Goal: Transaction & Acquisition: Obtain resource

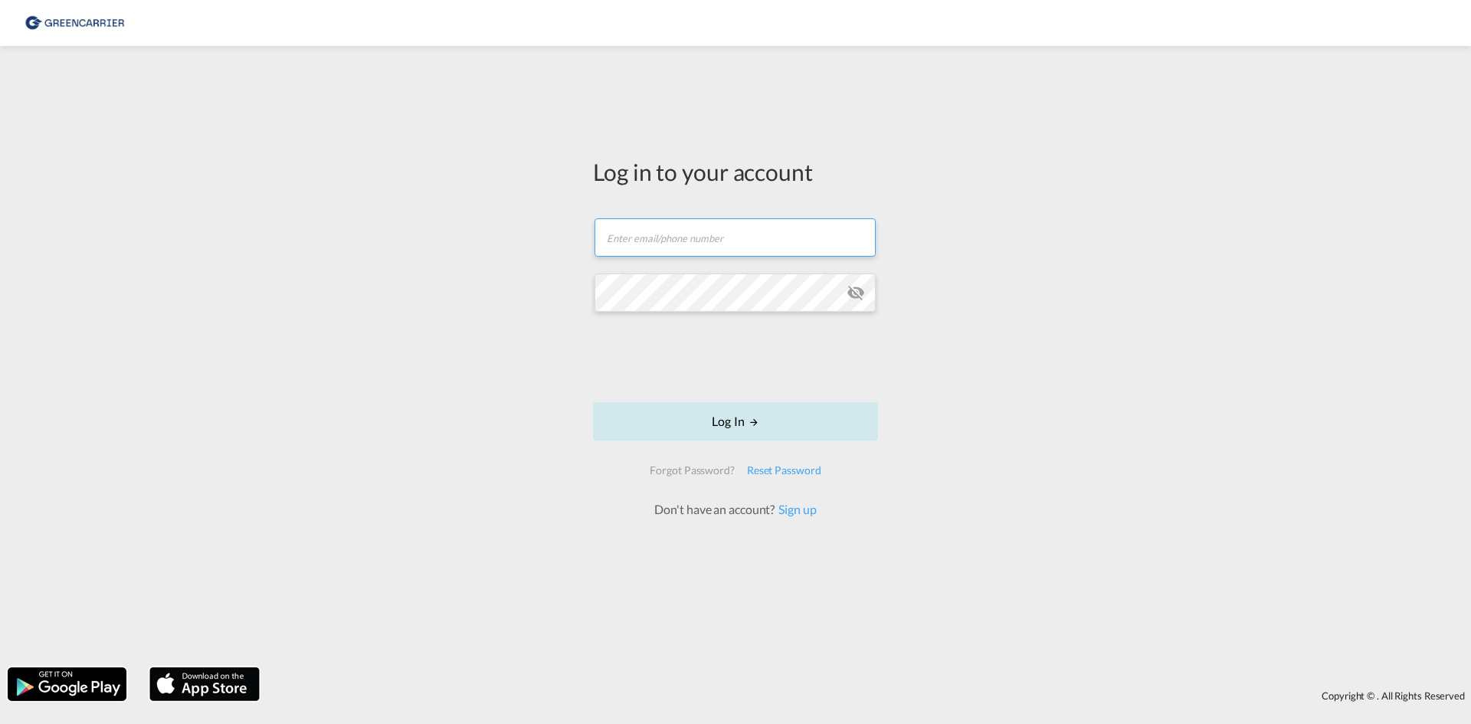
type input "[EMAIL_ADDRESS][DOMAIN_NAME]"
click at [758, 411] on button "Log In" at bounding box center [735, 421] width 285 height 38
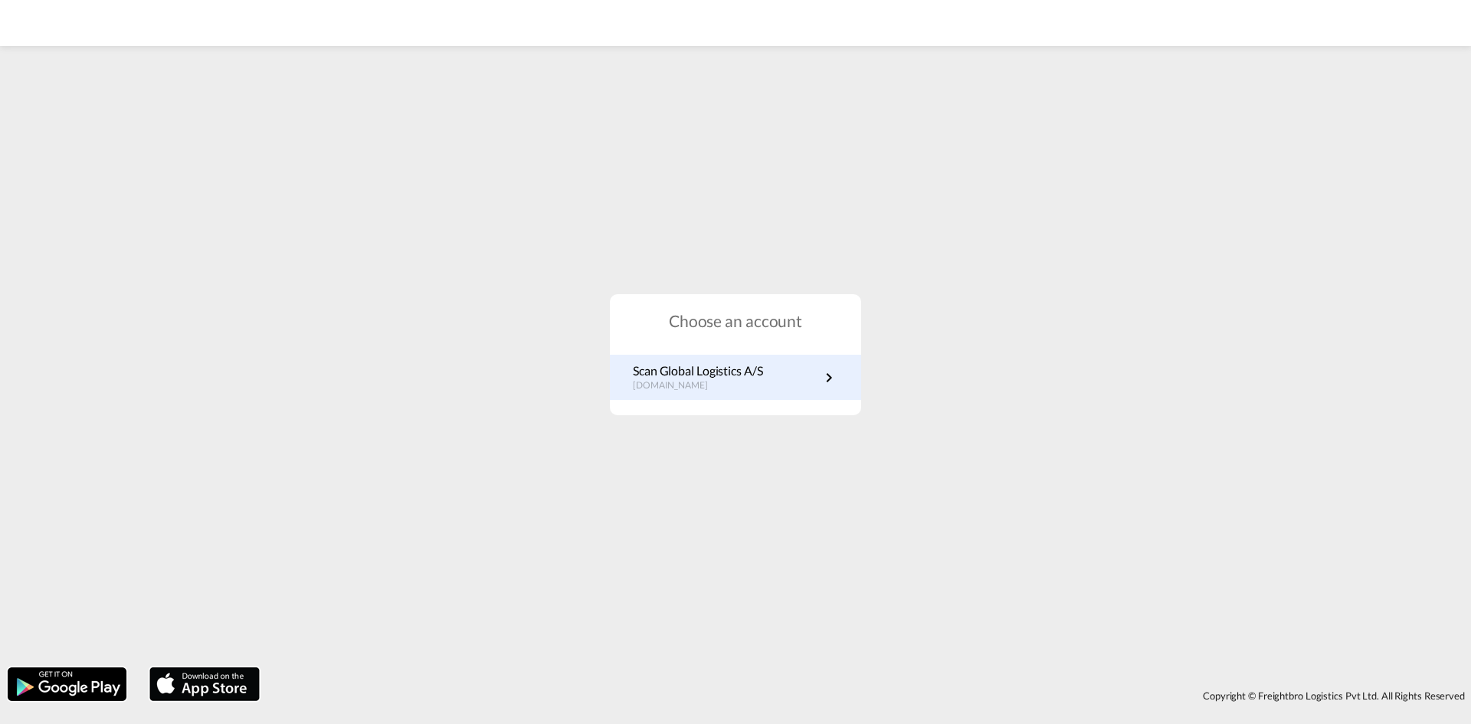
click at [665, 385] on p "[DOMAIN_NAME]" at bounding box center [698, 385] width 130 height 13
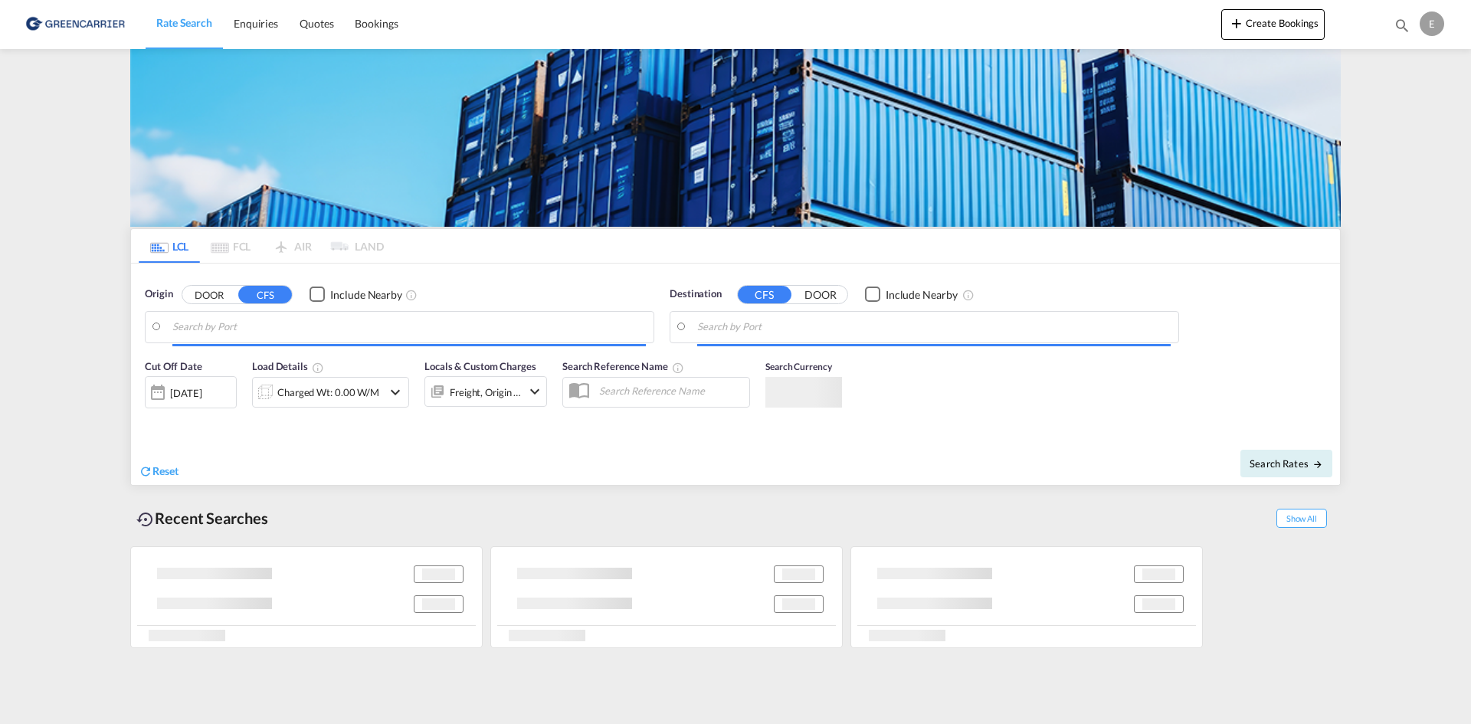
type input "DK-6340, [PERSON_NAME]"
type input "[GEOGRAPHIC_DATA], [GEOGRAPHIC_DATA], CAVAN"
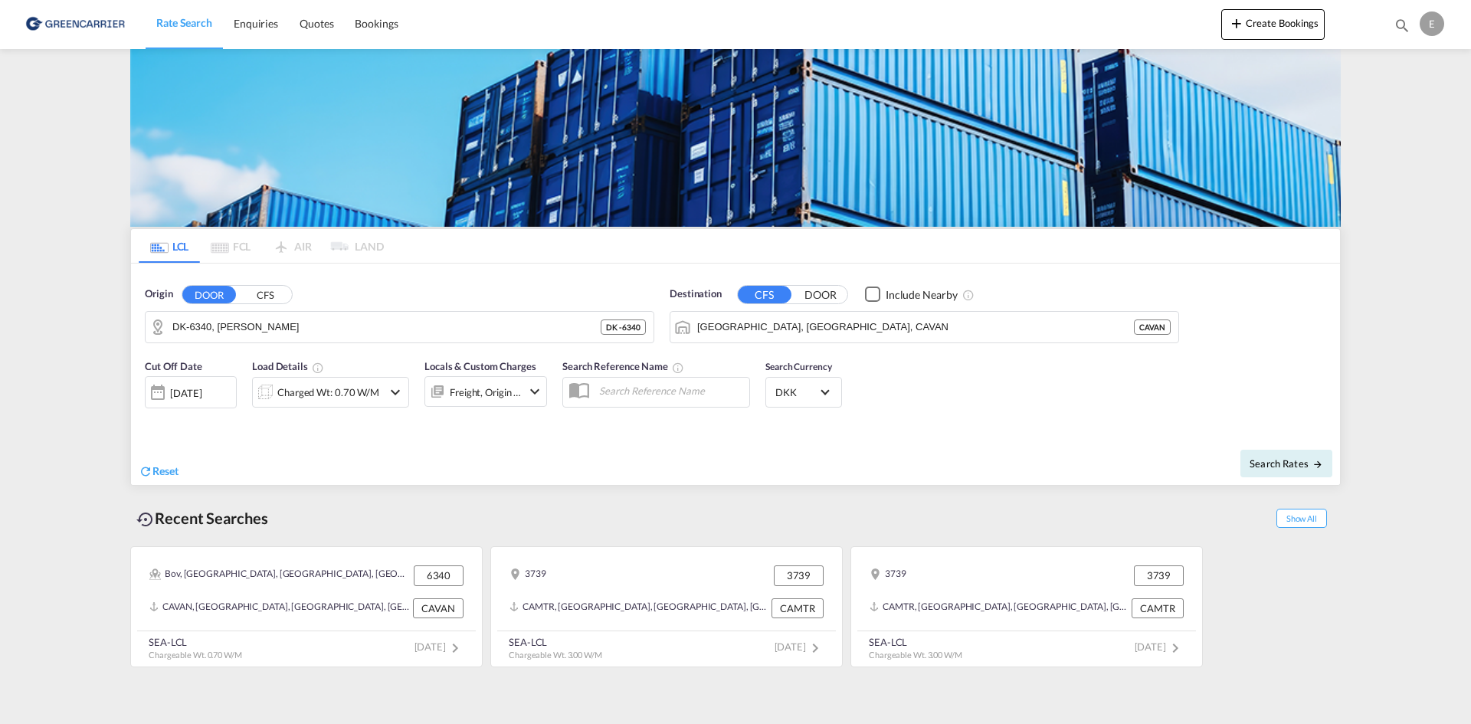
click at [319, 326] on input "DK-6340, Kruså" at bounding box center [386, 327] width 428 height 23
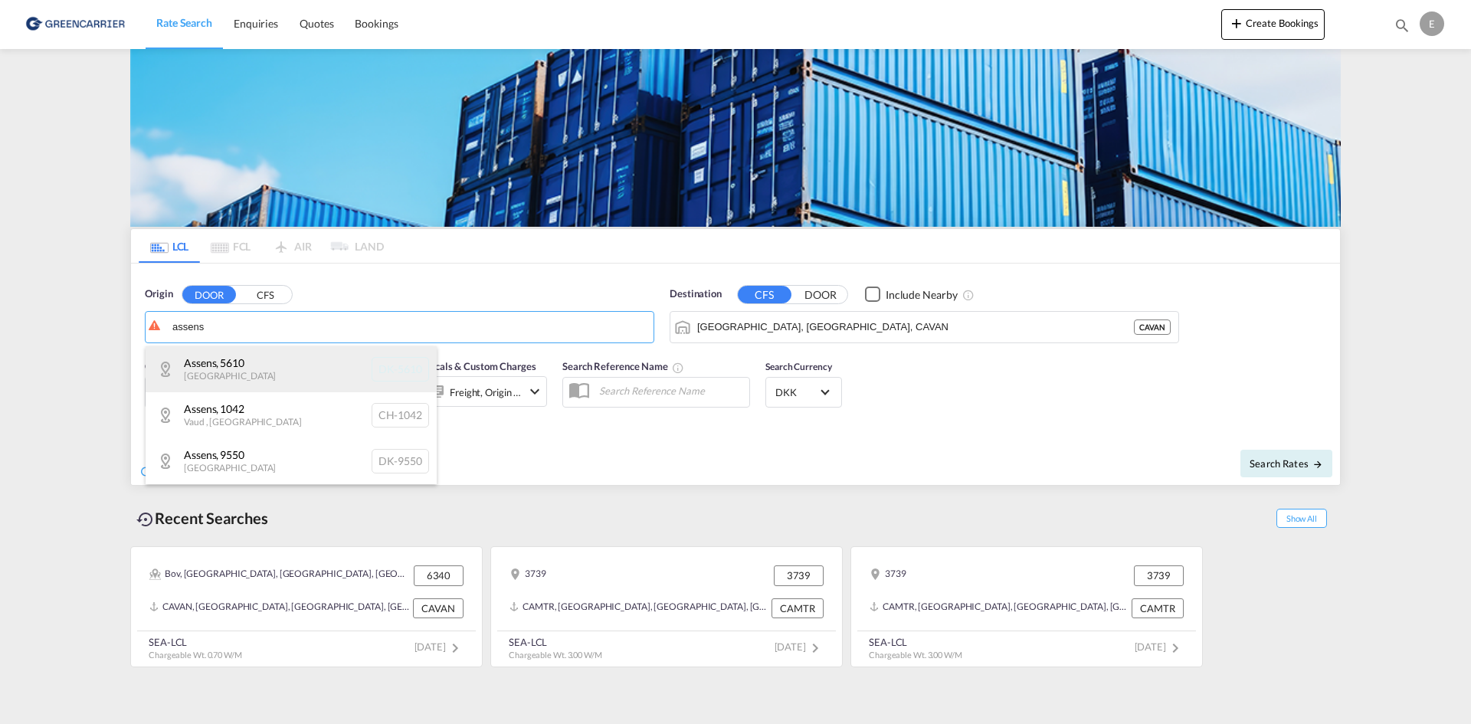
click at [296, 361] on div "Assens , 5610 Denmark DK-5610" at bounding box center [291, 369] width 291 height 46
type input "DK-5610, Assens"
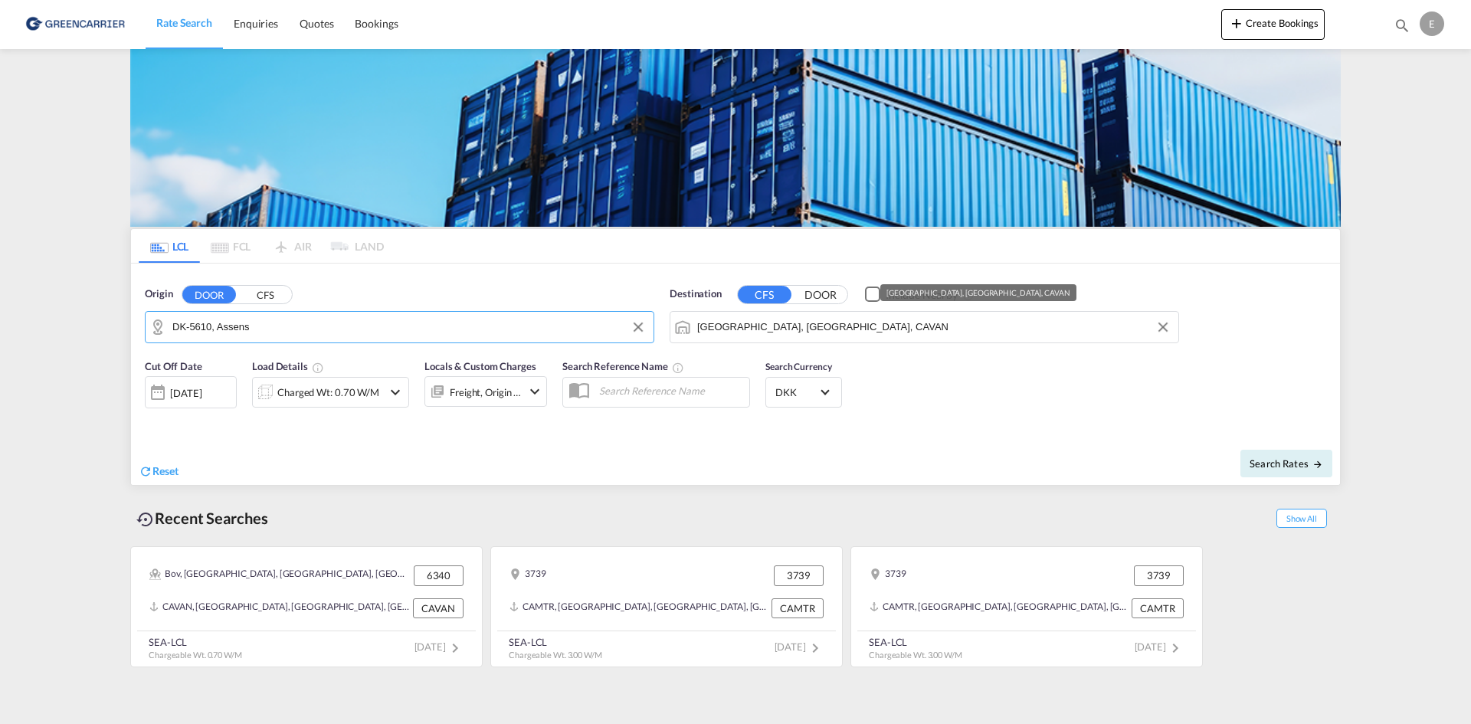
click at [831, 333] on input "Vancouver, BC, CAVAN" at bounding box center [933, 327] width 473 height 23
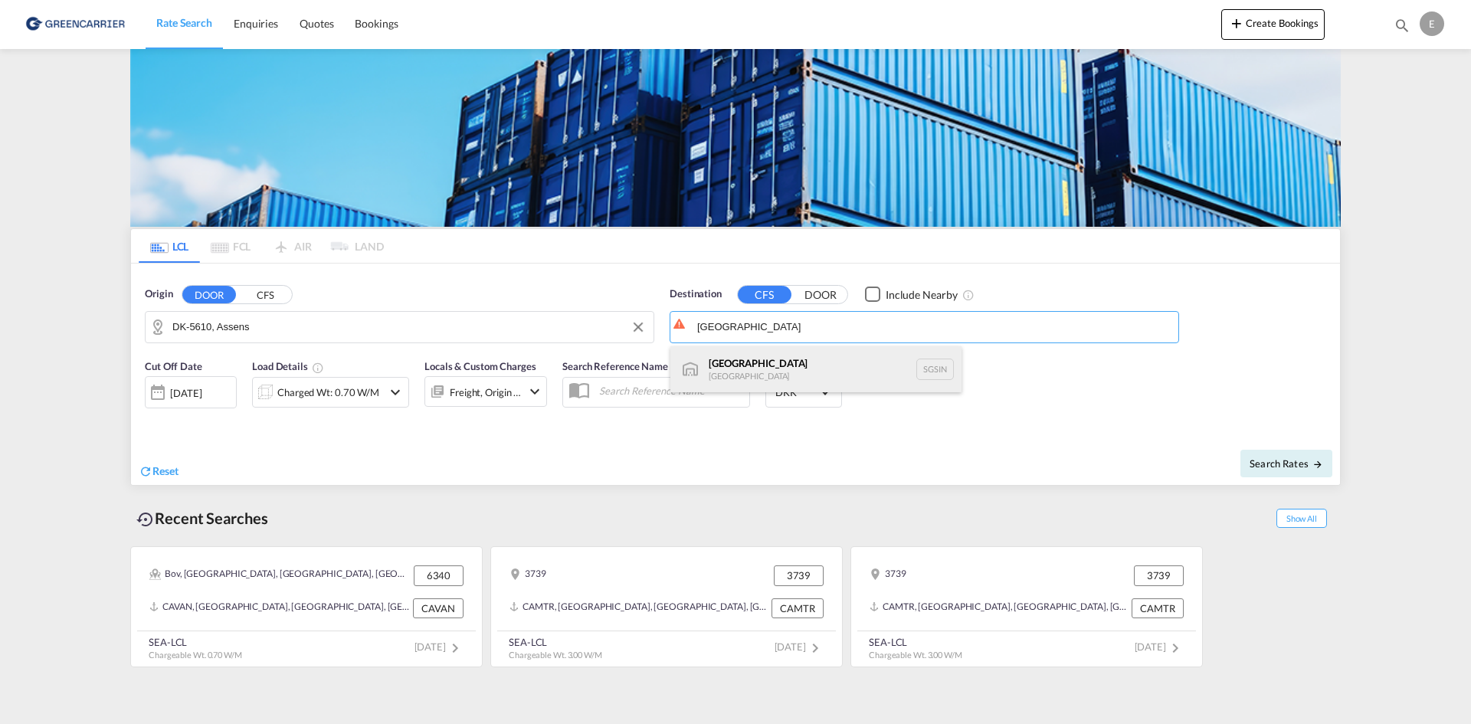
click at [804, 359] on div "Singapore Singapore SGSIN" at bounding box center [815, 369] width 291 height 46
type input "Singapore, SGSIN"
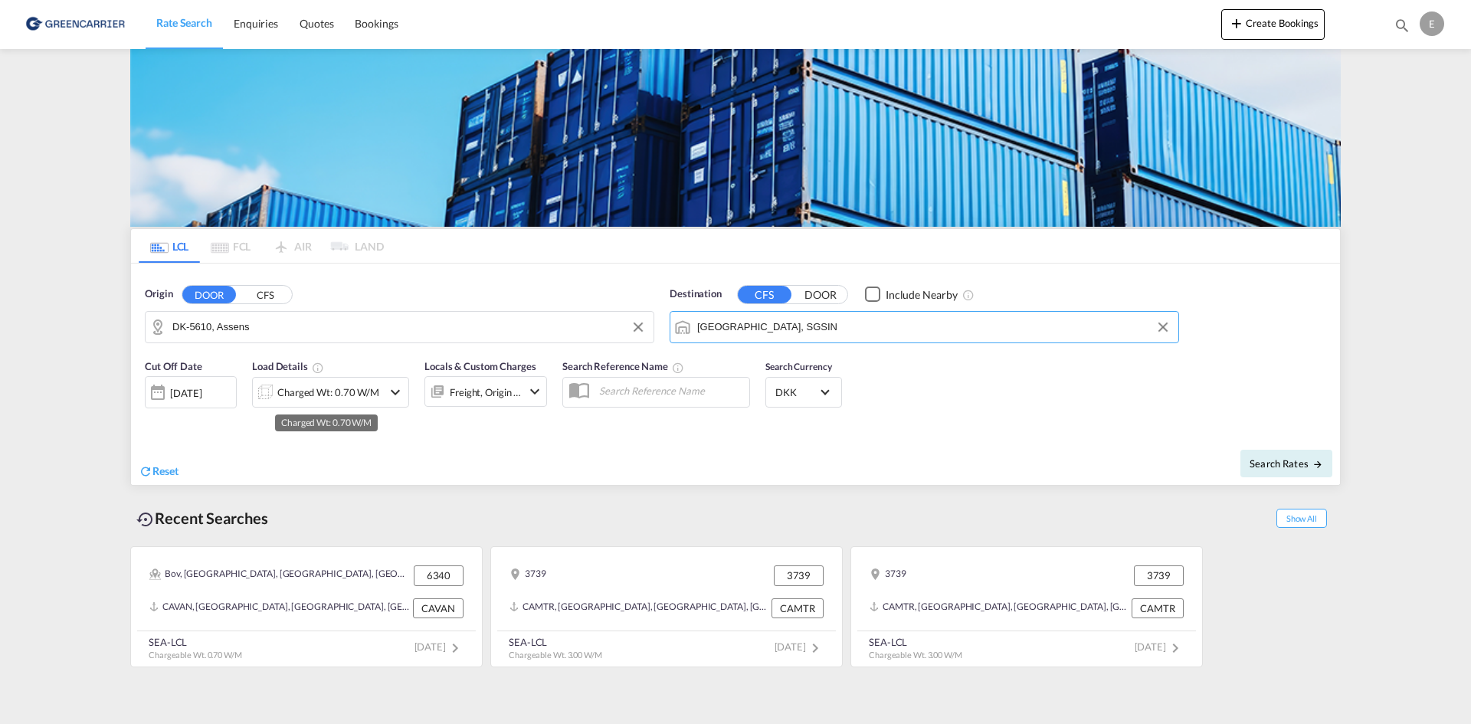
click at [332, 394] on div "Charged Wt: 0.70 W/M" at bounding box center [328, 391] width 102 height 21
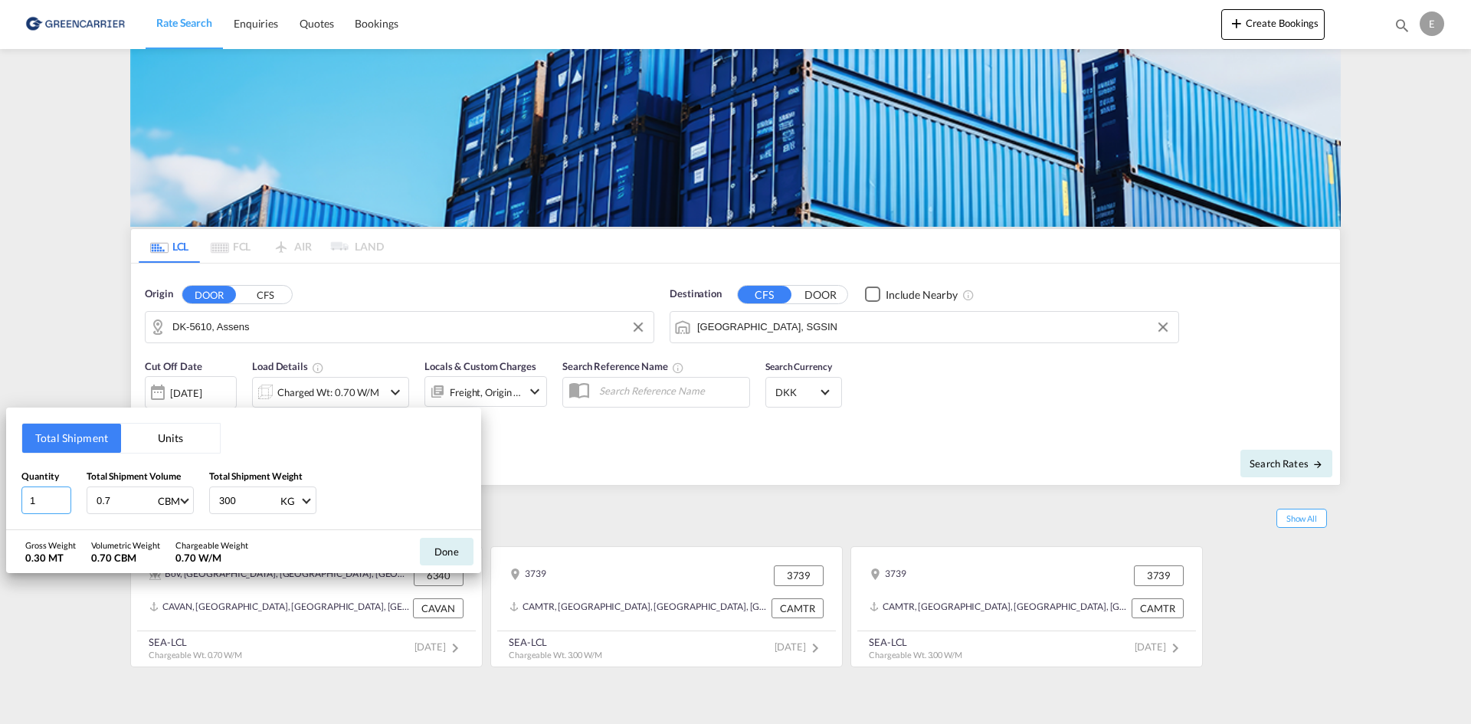
drag, startPoint x: 42, startPoint y: 501, endPoint x: 14, endPoint y: 502, distance: 28.4
click at [14, 502] on div "Total Shipment Units Quantity 1 Total Shipment Volume 0.7 CBM CBM CFT Total Shi…" at bounding box center [243, 468] width 475 height 123
type input "3"
type input "5"
type input "389"
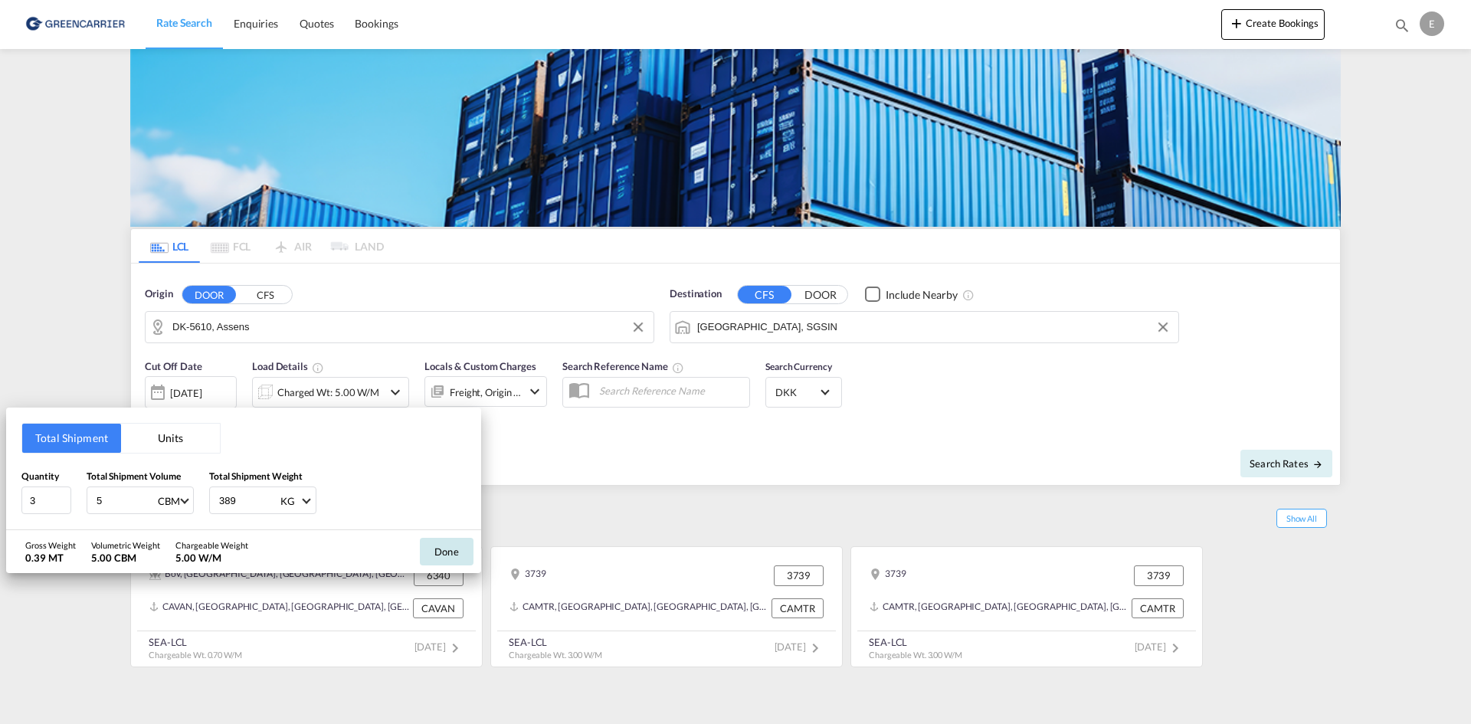
click at [468, 546] on button "Done" at bounding box center [447, 552] width 54 height 28
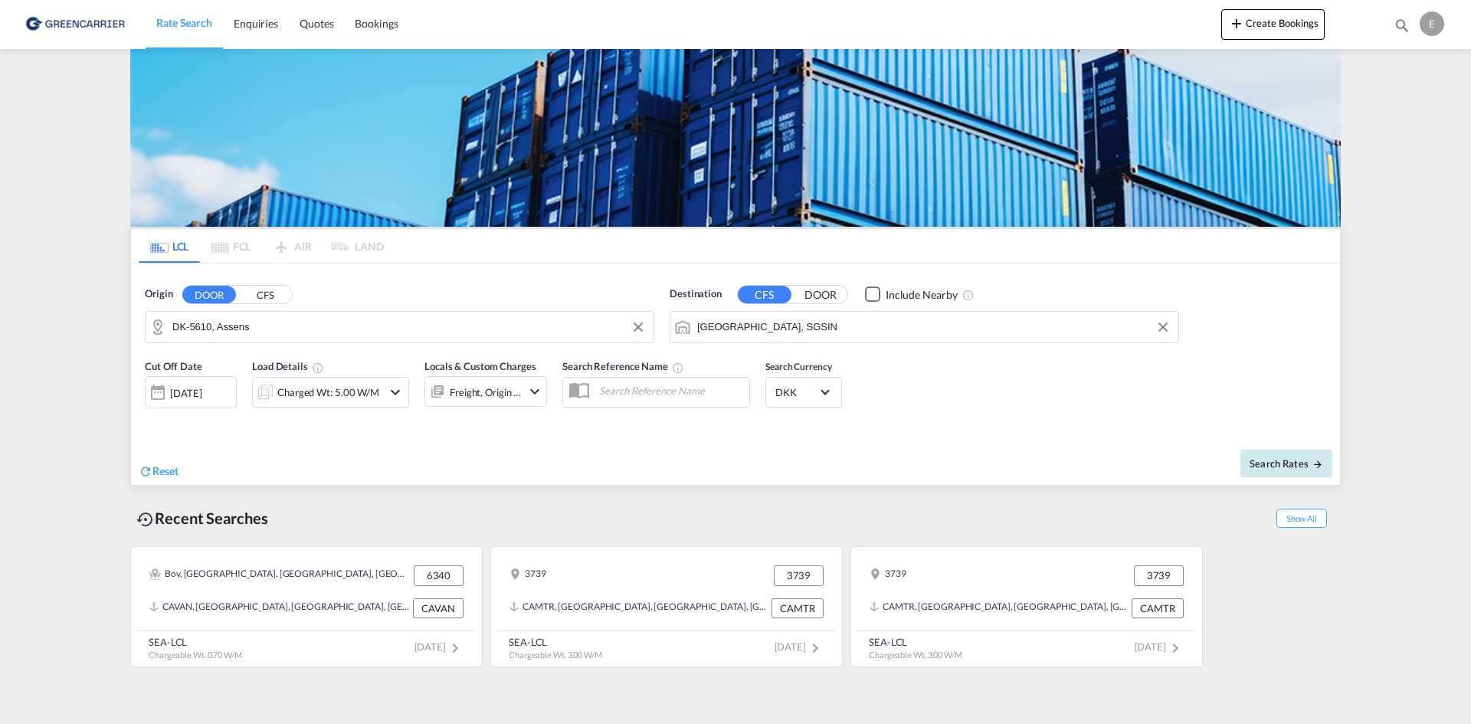
click at [1298, 469] on span "Search Rates" at bounding box center [1286, 463] width 74 height 12
type input "5610 to SGSIN / 30 Sep 2025"
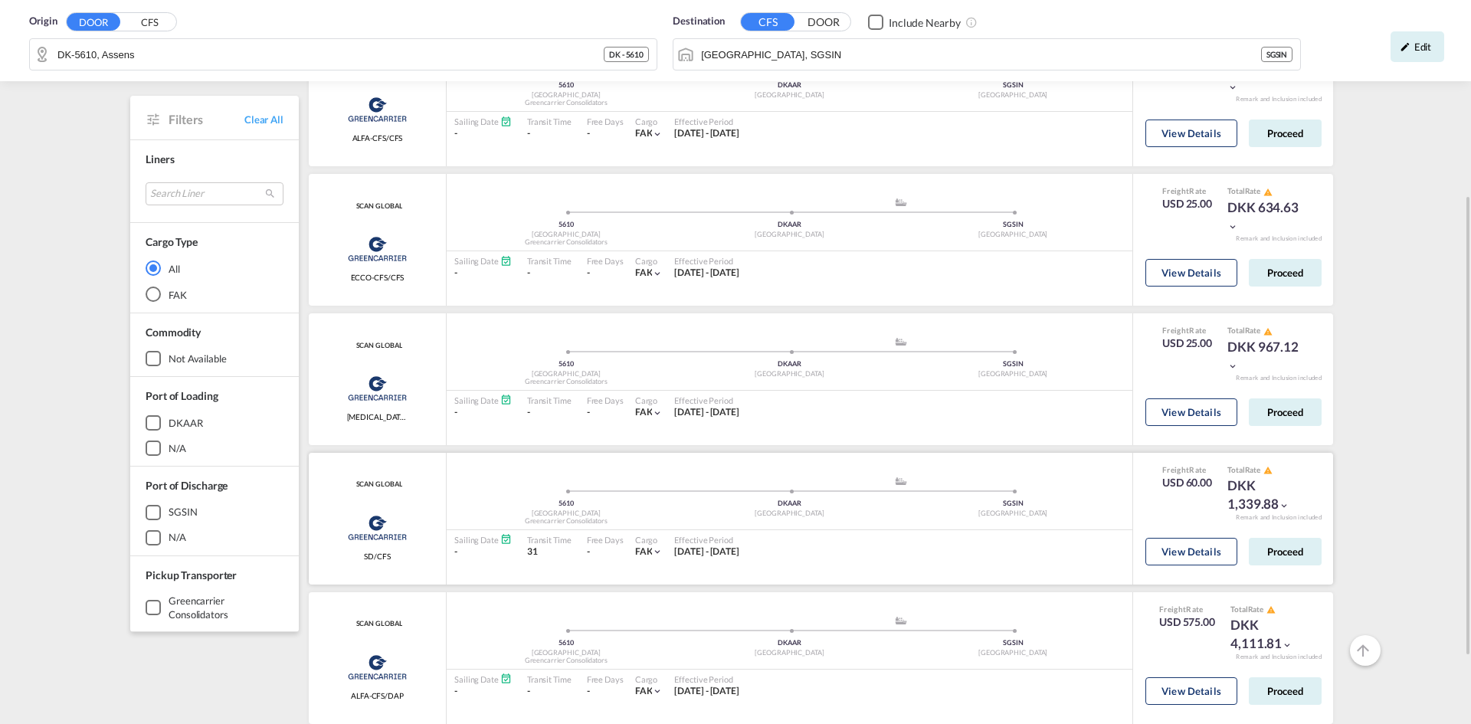
scroll to position [411, 0]
